Goal: Transaction & Acquisition: Purchase product/service

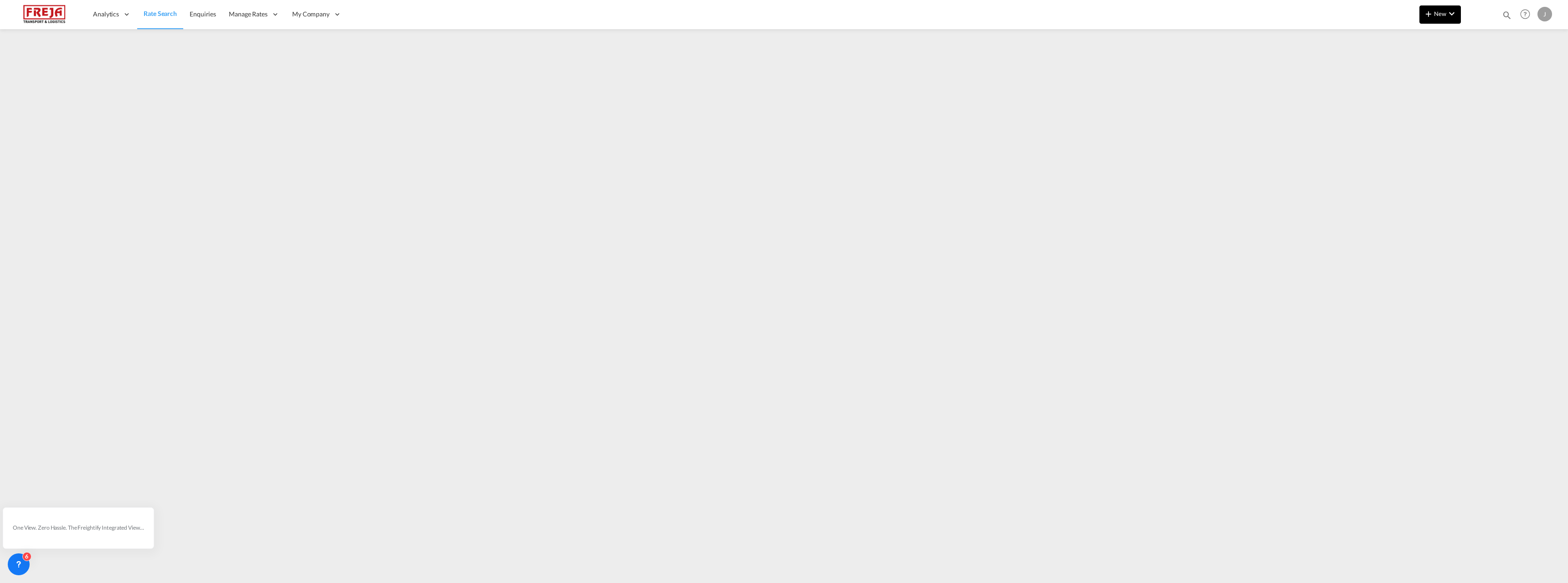
click at [1437, 12] on span "New" at bounding box center [1439, 14] width 34 height 7
click at [1469, 65] on div "Ratesheet" at bounding box center [1496, 69] width 56 height 23
click at [1449, 10] on md-icon "icon-chevron-down" at bounding box center [1451, 13] width 11 height 11
click at [1483, 68] on span "Ratesheet" at bounding box center [1478, 68] width 10 height 18
click at [1449, 15] on md-icon "icon-chevron-down" at bounding box center [1451, 13] width 11 height 11
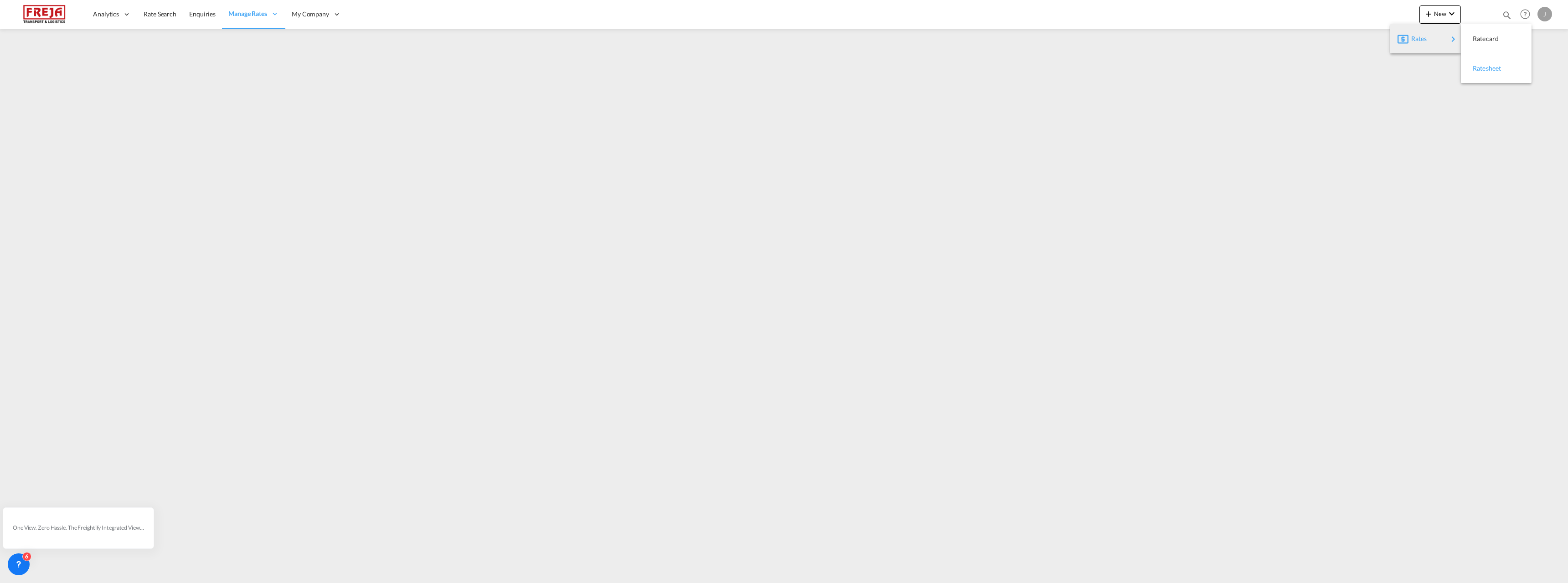
click at [1483, 66] on span "Ratesheet" at bounding box center [1478, 68] width 10 height 18
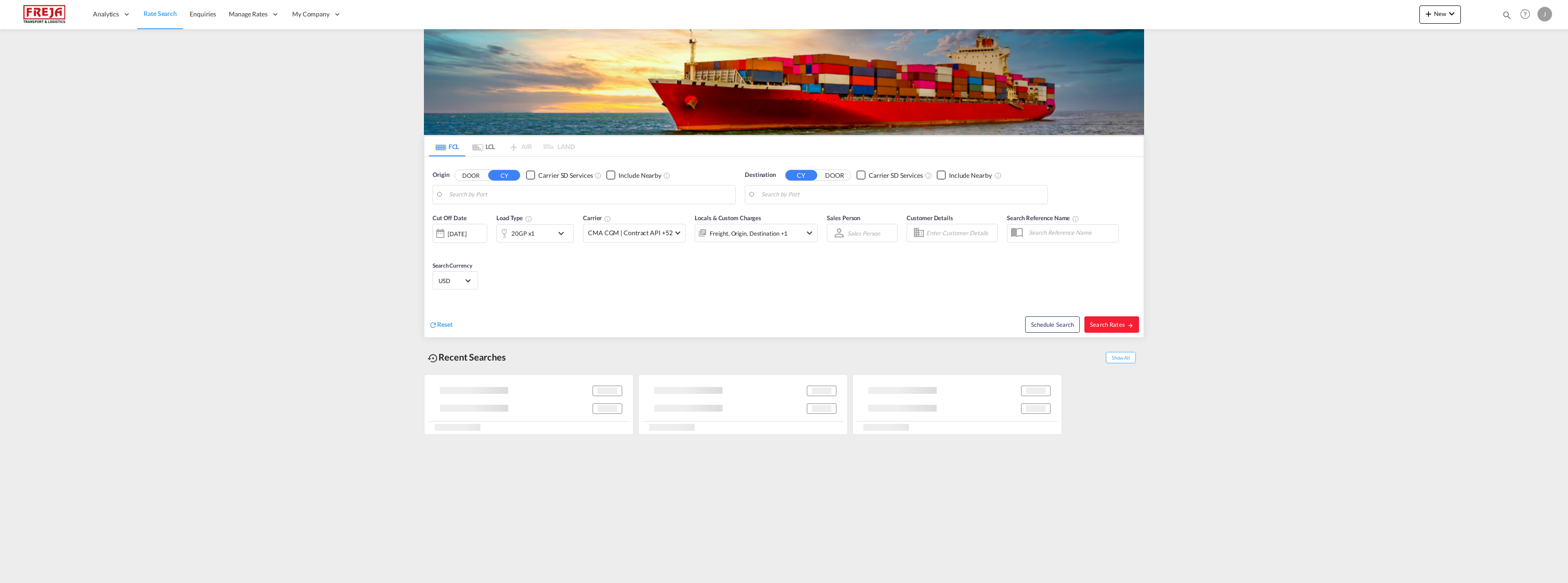
type input "[GEOGRAPHIC_DATA], [GEOGRAPHIC_DATA]"
type input "[GEOGRAPHIC_DATA] ([GEOGRAPHIC_DATA]), [GEOGRAPHIC_DATA]"
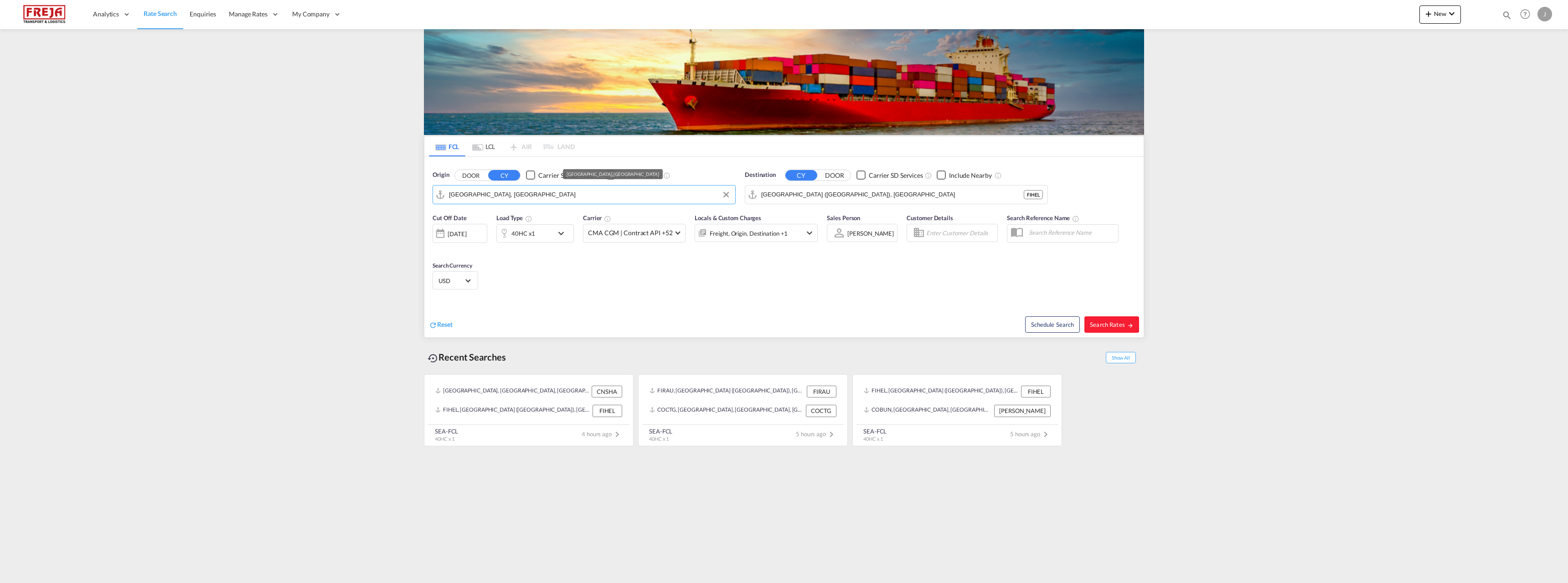
click at [510, 197] on input "[GEOGRAPHIC_DATA], [GEOGRAPHIC_DATA]" at bounding box center [590, 195] width 282 height 14
click at [485, 228] on div "Raumo ( [GEOGRAPHIC_DATA] ) [GEOGRAPHIC_DATA] FIRAU" at bounding box center [520, 220] width 173 height 27
type input "Raumo (Rauma), [GEOGRAPHIC_DATA]"
click at [851, 188] on input "[GEOGRAPHIC_DATA] ([GEOGRAPHIC_DATA]), [GEOGRAPHIC_DATA]" at bounding box center [902, 195] width 282 height 14
click at [808, 244] on div "Aqaba Jordan JOAQB" at bounding box center [832, 247] width 173 height 27
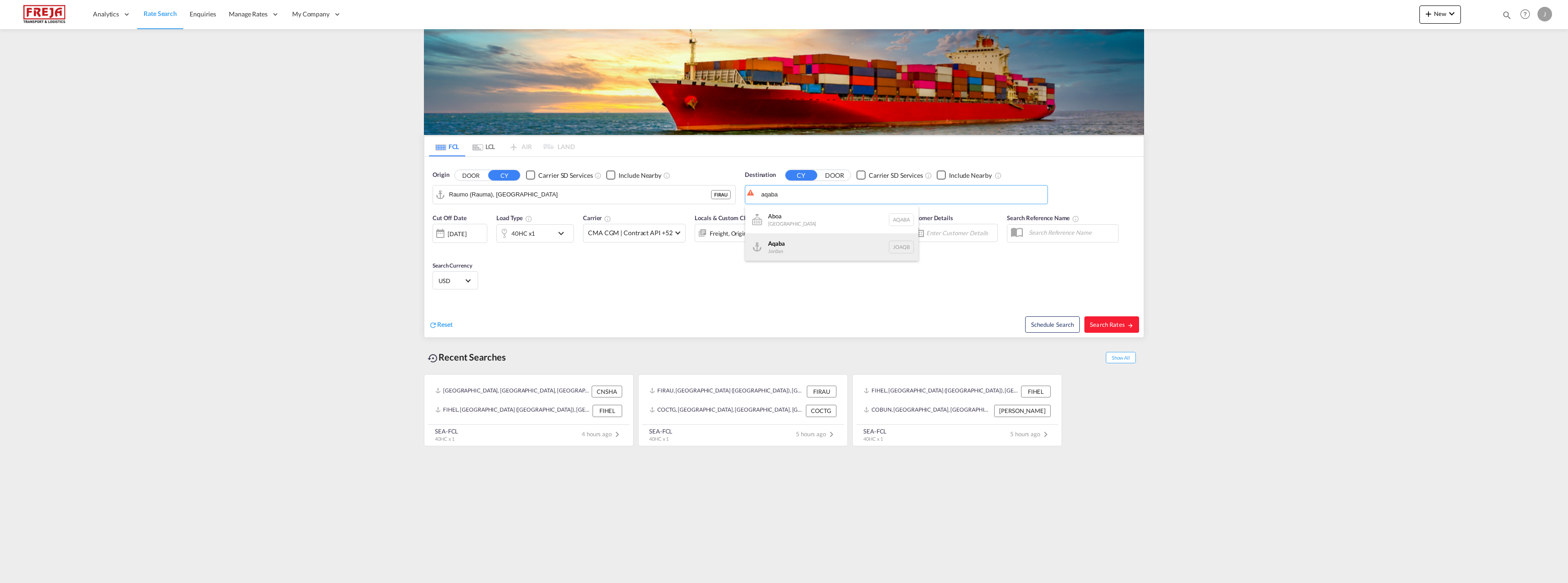
type input "Aqaba, JOAQB"
click at [536, 231] on div "40HC x1" at bounding box center [525, 233] width 56 height 18
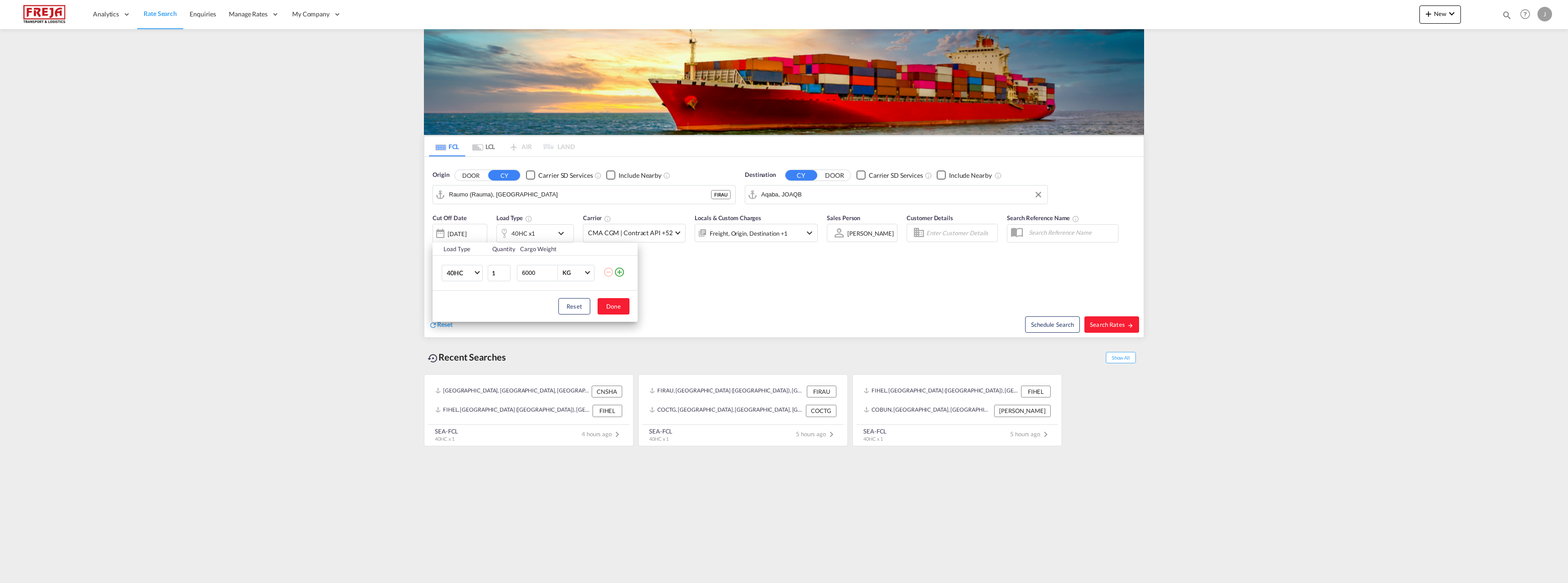
click at [467, 281] on td "40HC 20GP 40GP 40HC 45HC 20RE 40RE 40HR 20OT 40OT 20FR 40FR 40NR 20NR 45S 20TK …" at bounding box center [459, 273] width 54 height 35
click at [462, 272] on span "40HC" at bounding box center [460, 273] width 27 height 9
click at [450, 230] on div "20GP" at bounding box center [455, 229] width 16 height 9
click at [614, 305] on button "Done" at bounding box center [614, 306] width 32 height 17
click at [1097, 323] on span "Search Rates" at bounding box center [1111, 325] width 44 height 7
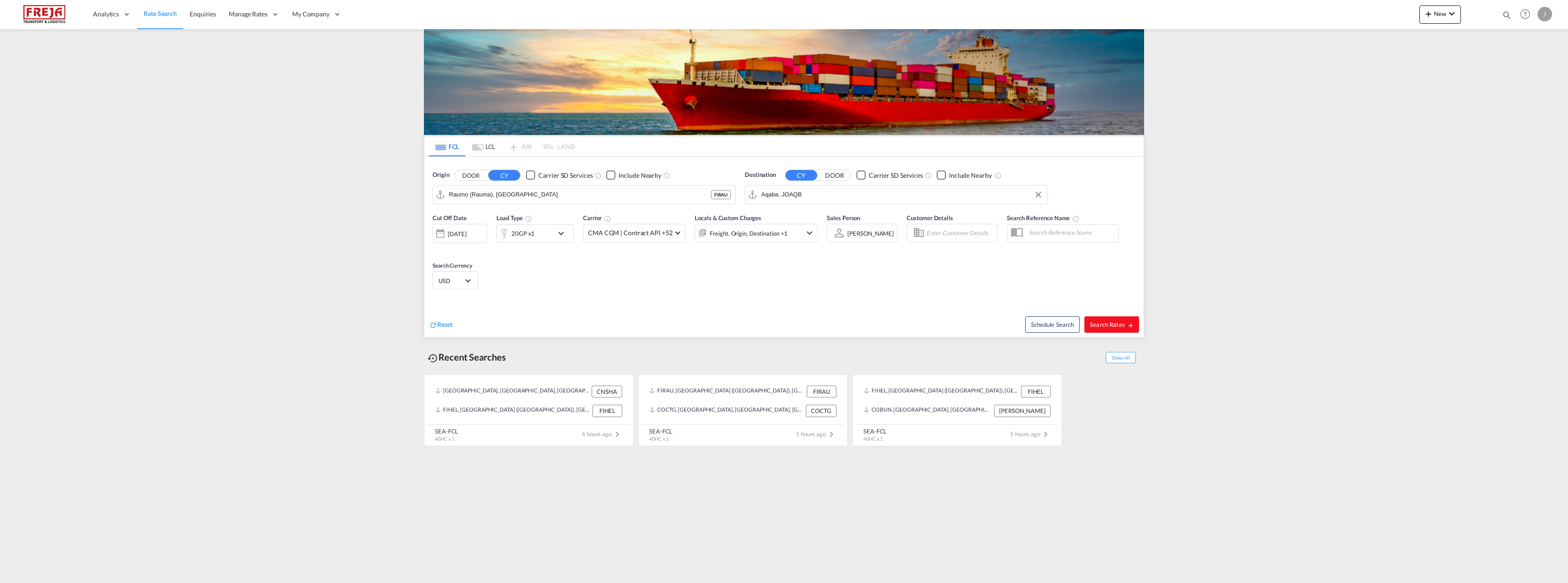
type input "FIRAU to JOAQB / [DATE]"
